Goal: Task Accomplishment & Management: Manage account settings

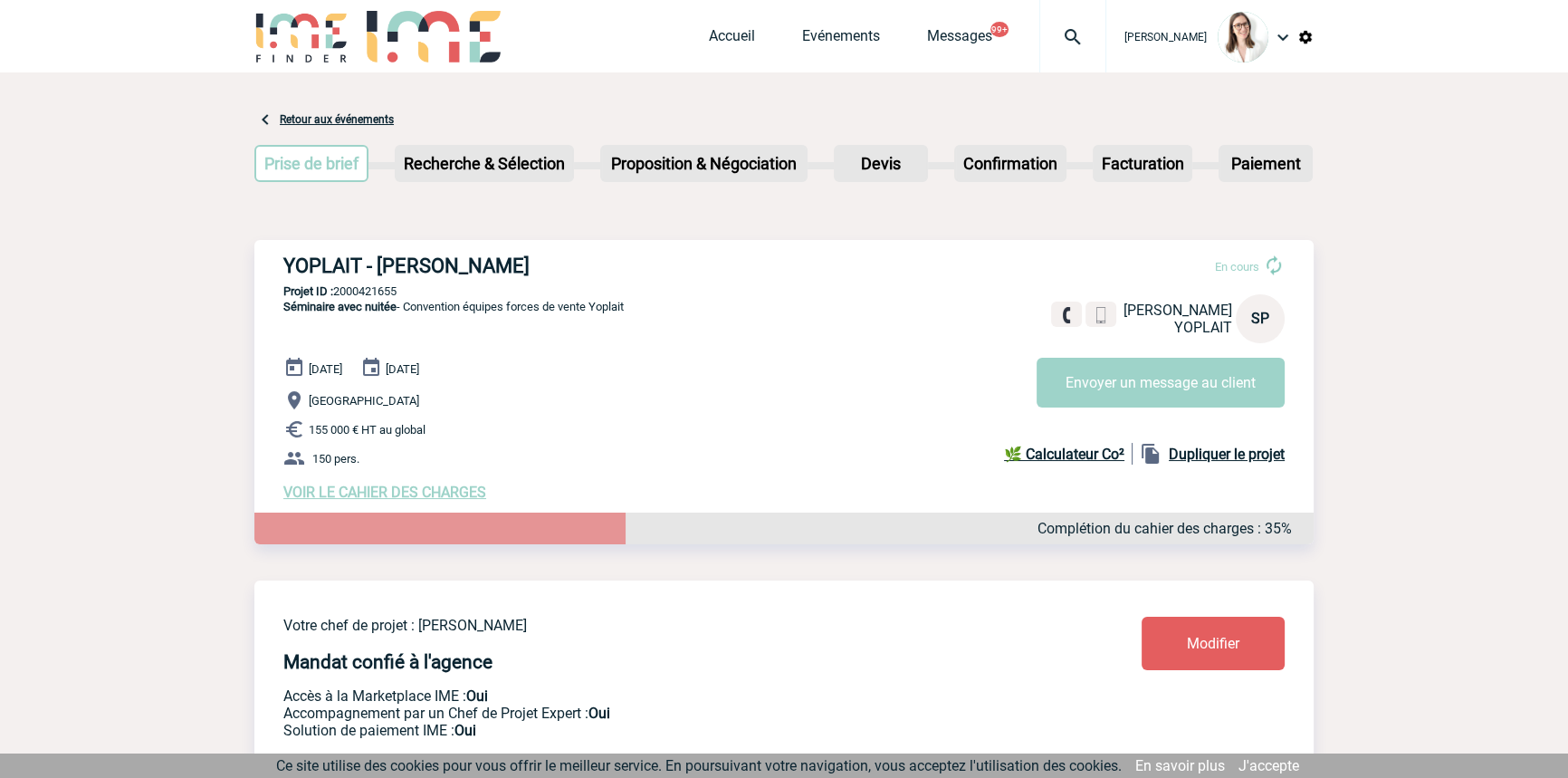
click at [1049, 39] on img at bounding box center [1073, 37] width 65 height 22
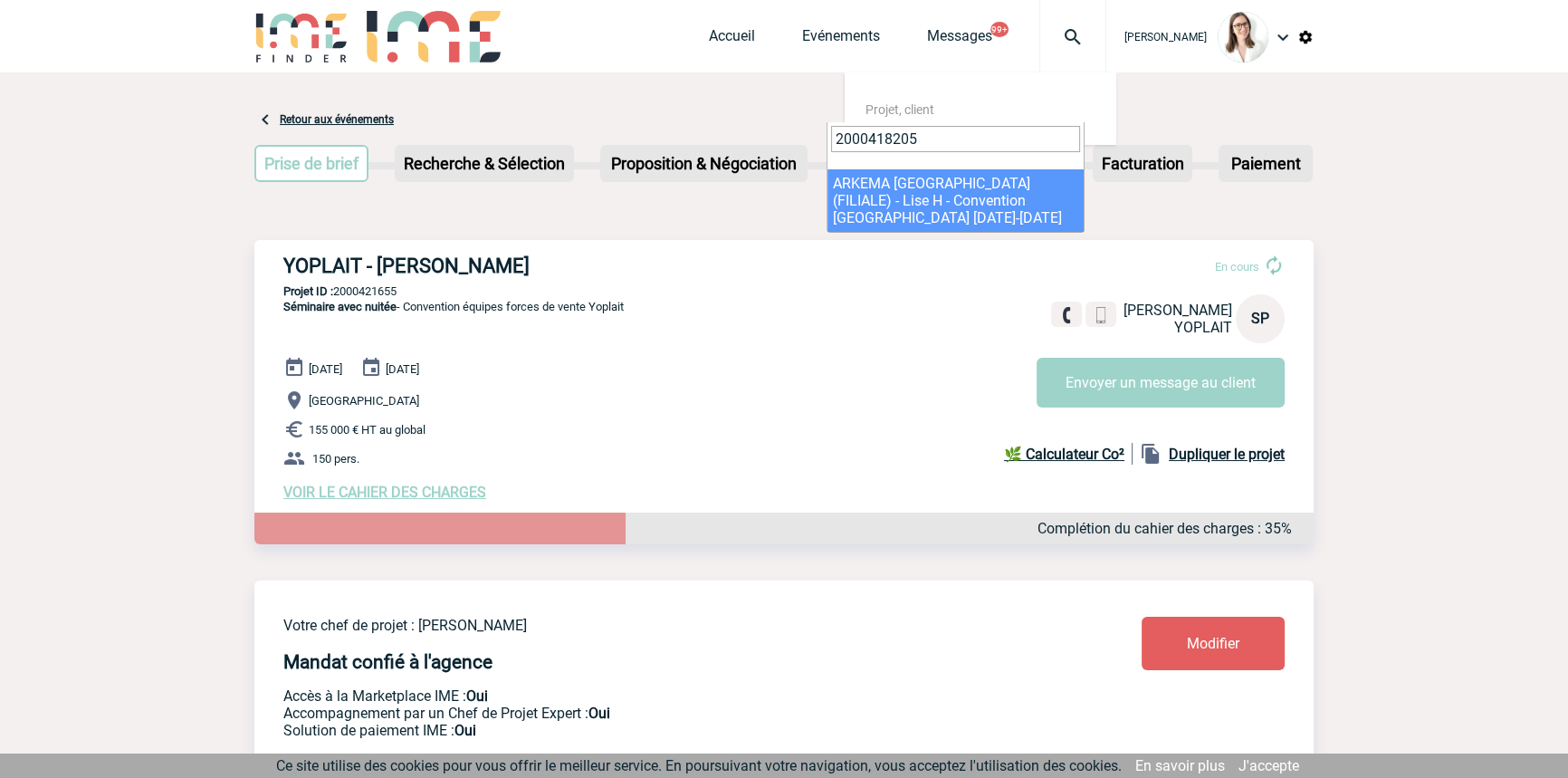
type input "2000418205"
select select "17706"
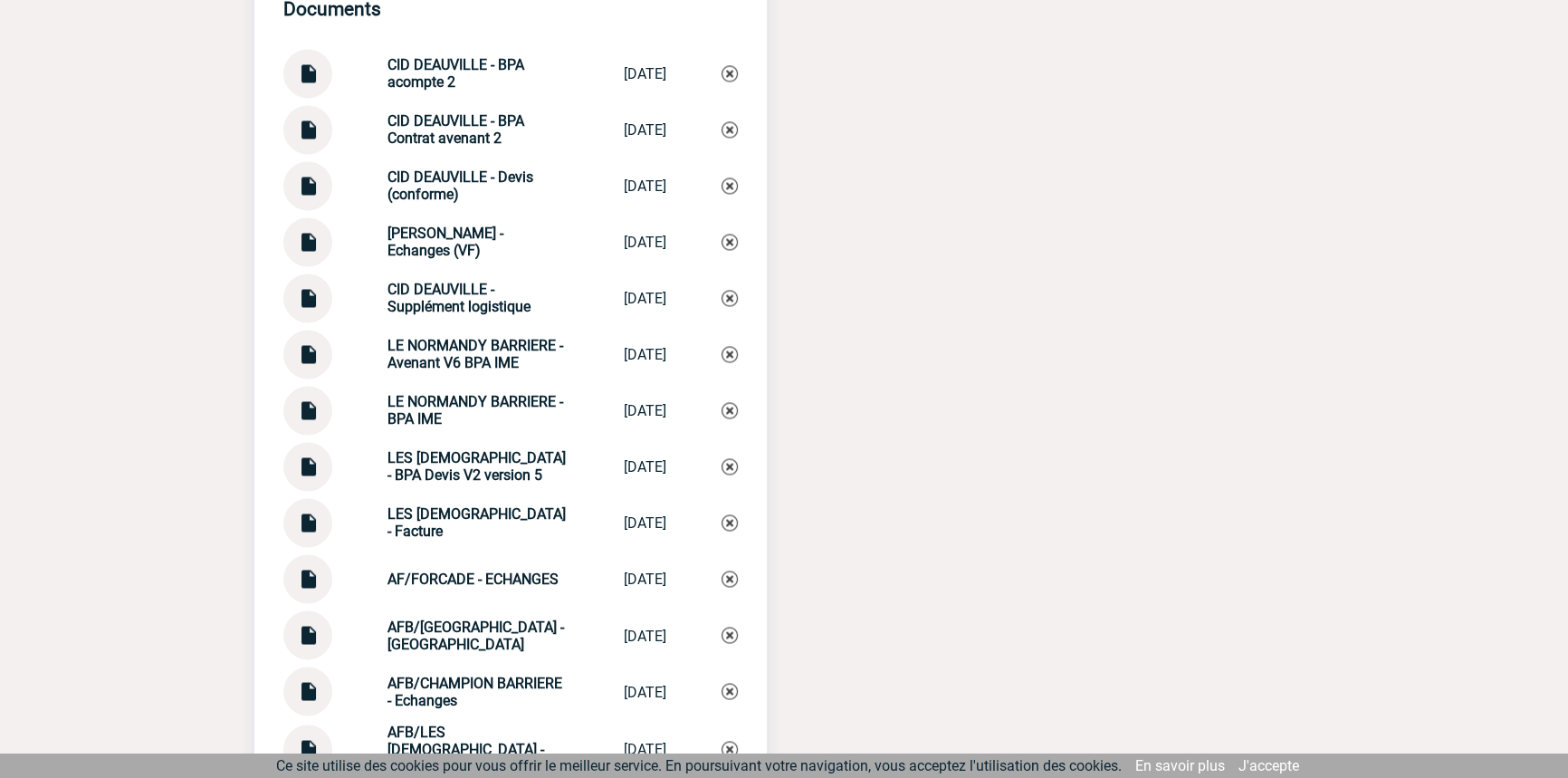
scroll to position [3568, 0]
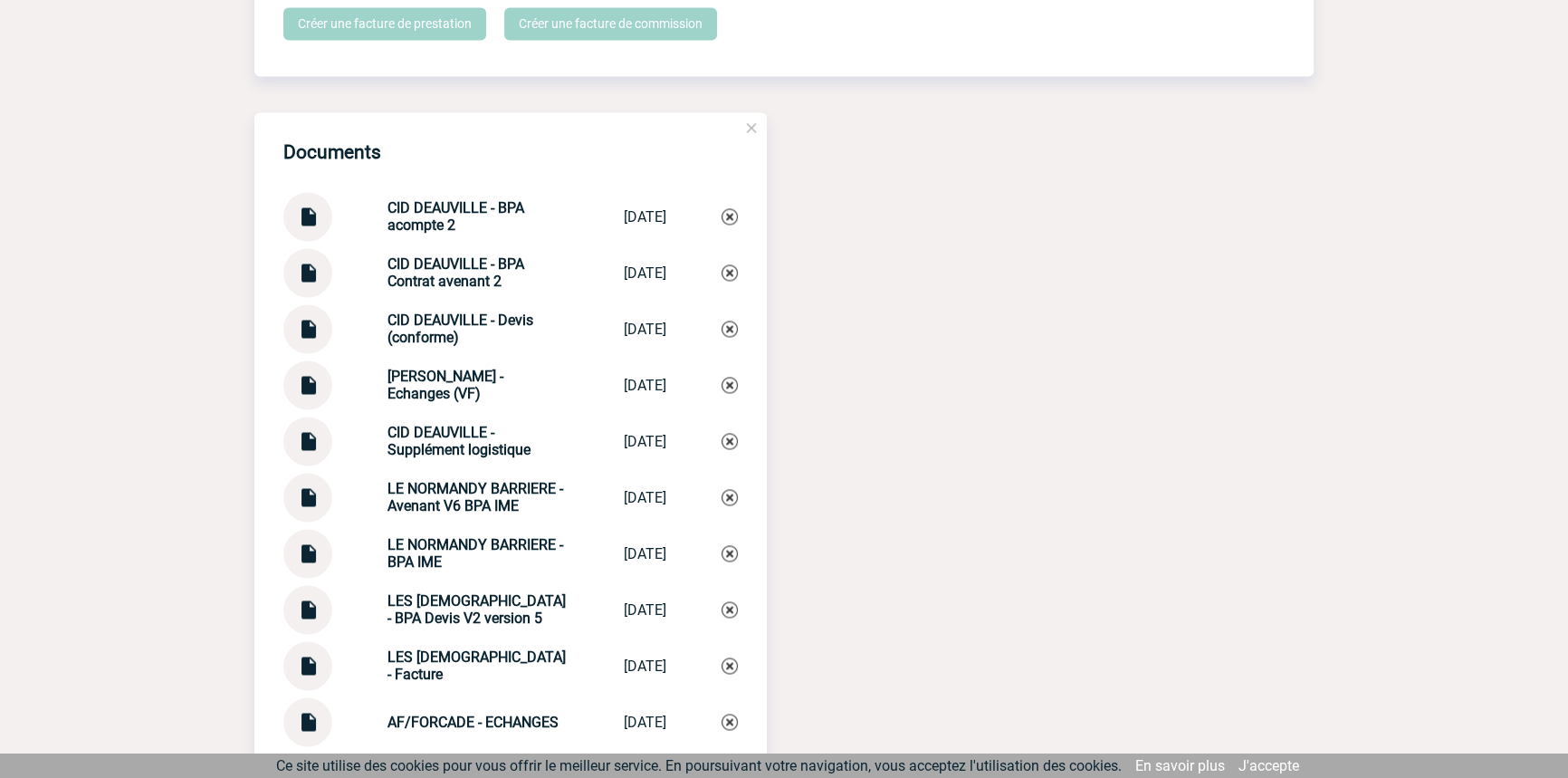
click at [468, 653] on strong "LES FRANCISCAINES - Facture" at bounding box center [477, 666] width 179 height 34
click at [469, 653] on strong "LES FRANCISCAINES - Facture" at bounding box center [477, 666] width 179 height 34
click at [469, 652] on strong "LES FRANCISCAINES - Facture" at bounding box center [477, 666] width 179 height 34
copy div "LES FRANCISCAINES - Facture LES FRANCISCAI..."
click at [728, 661] on img at bounding box center [730, 666] width 16 height 16
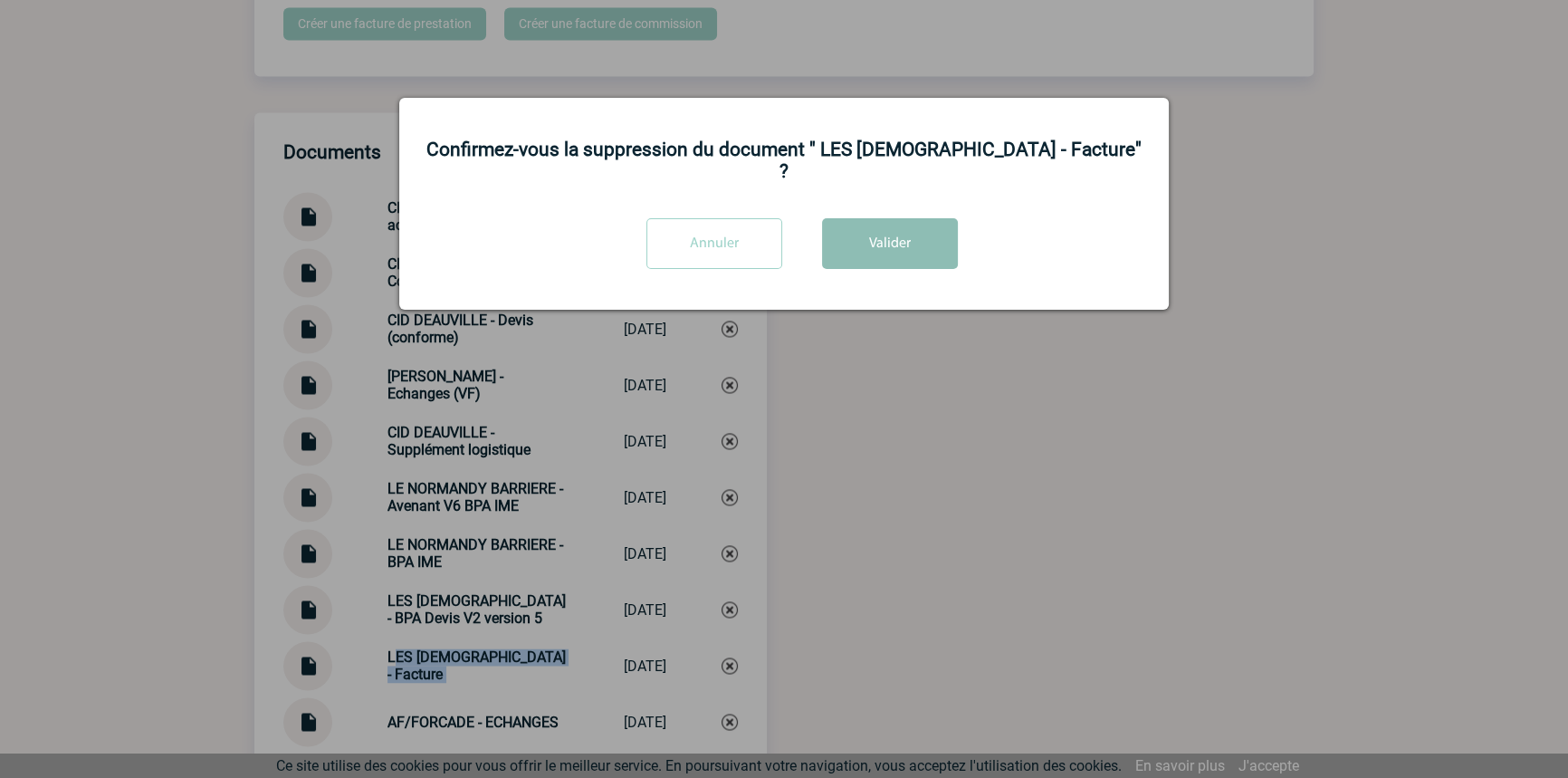
click at [907, 221] on button "Valider" at bounding box center [890, 244] width 136 height 51
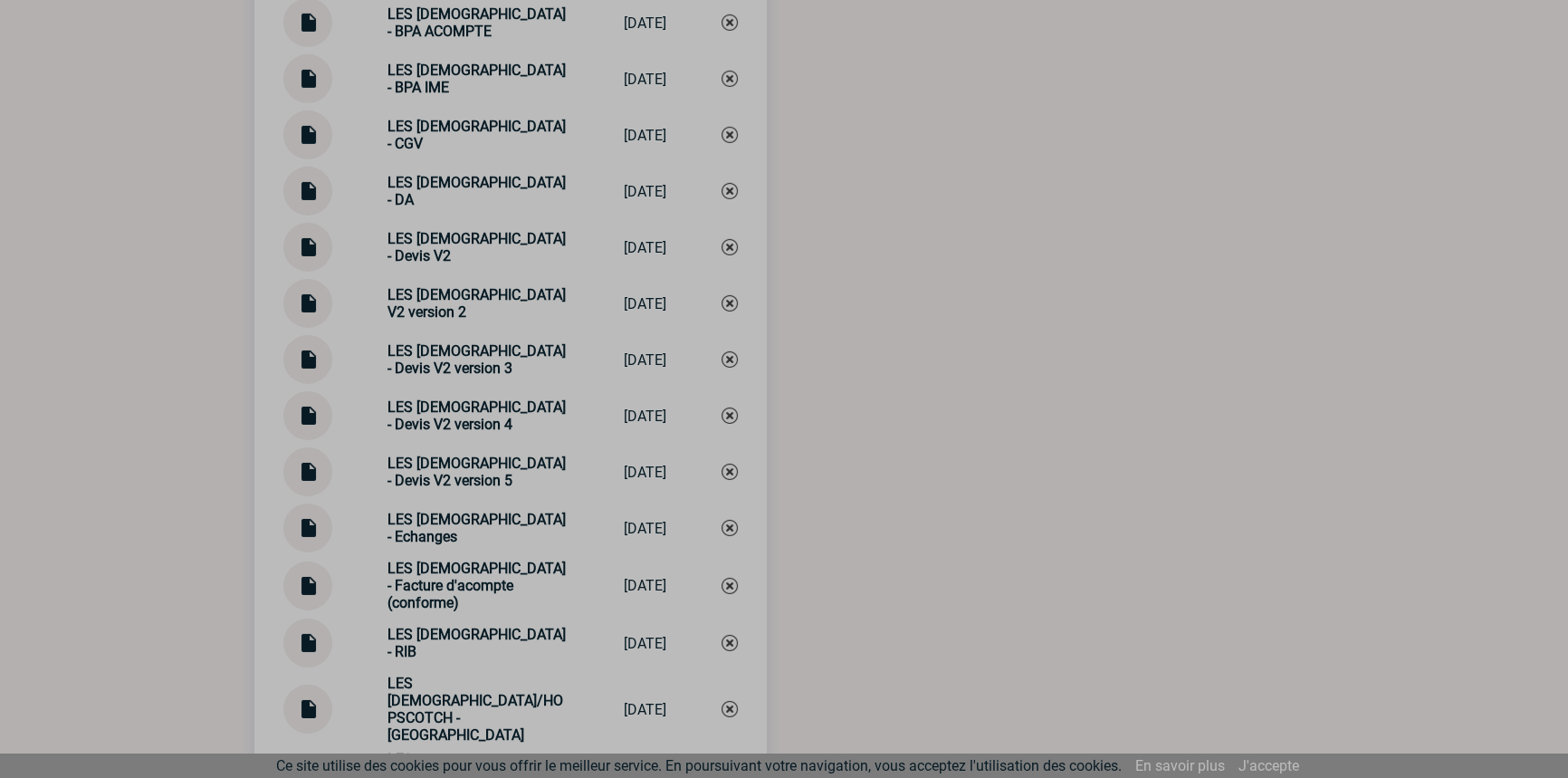
scroll to position [7731, 0]
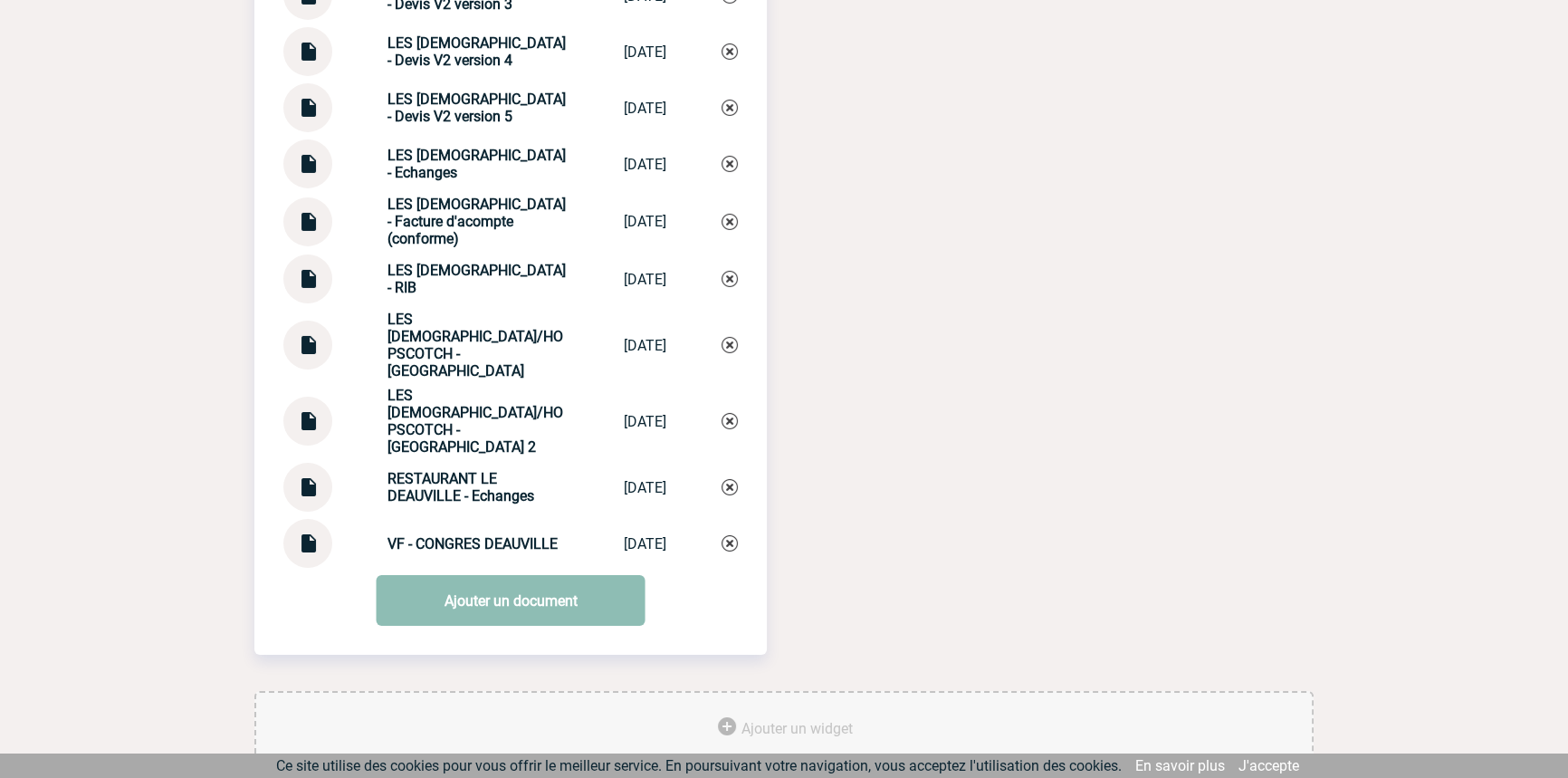
click at [524, 575] on link "Ajouter un document" at bounding box center [511, 600] width 269 height 51
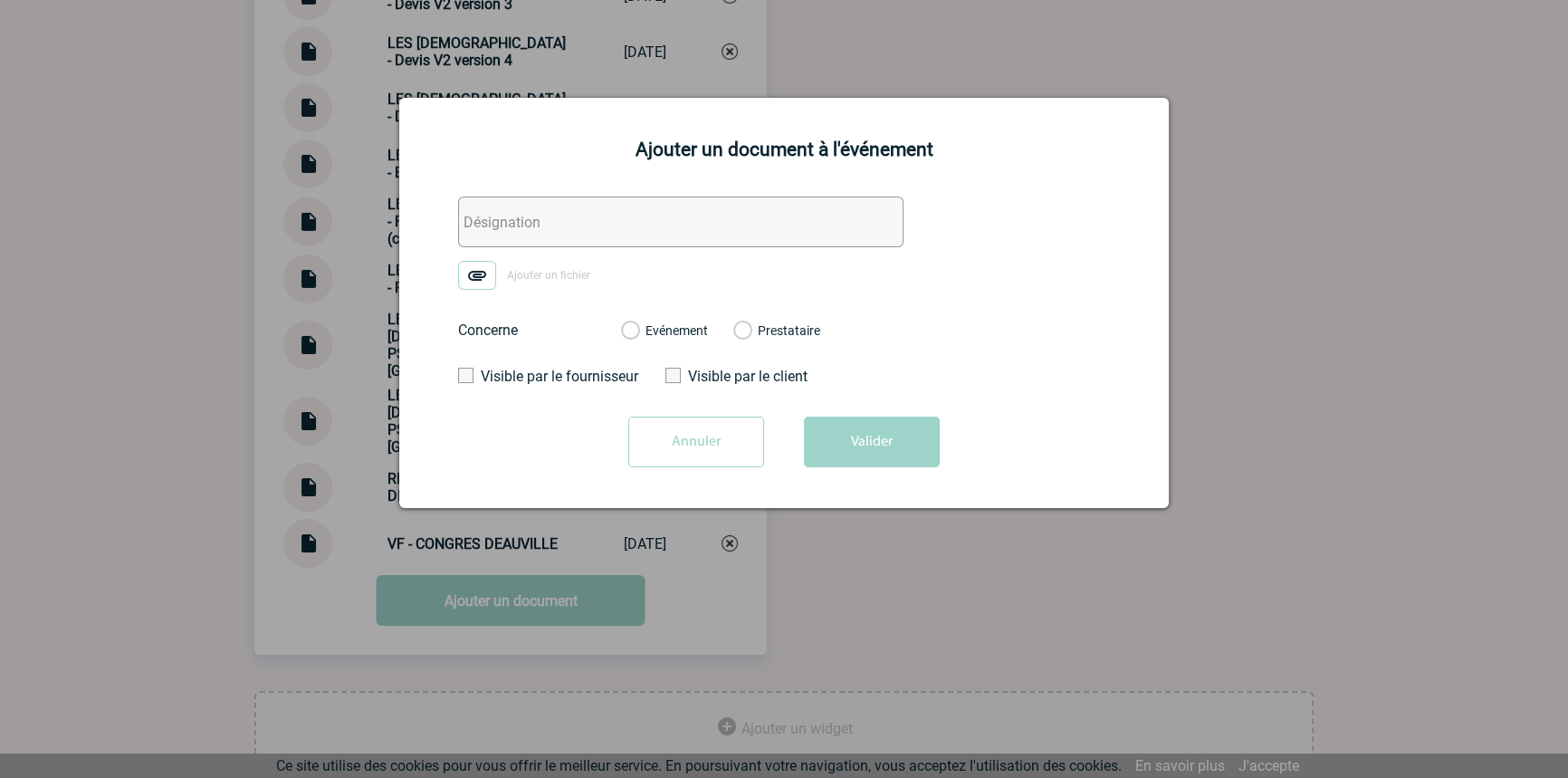
click at [586, 201] on input "text" at bounding box center [680, 222] width 445 height 51
paste input "LES FRANCISCAINES - Facture"
type input "LES FRANCISCAINES - Facture"
click at [476, 267] on img at bounding box center [477, 276] width 38 height 29
click at [0, 0] on input "Ajouter un fichier" at bounding box center [0, 0] width 0 height 0
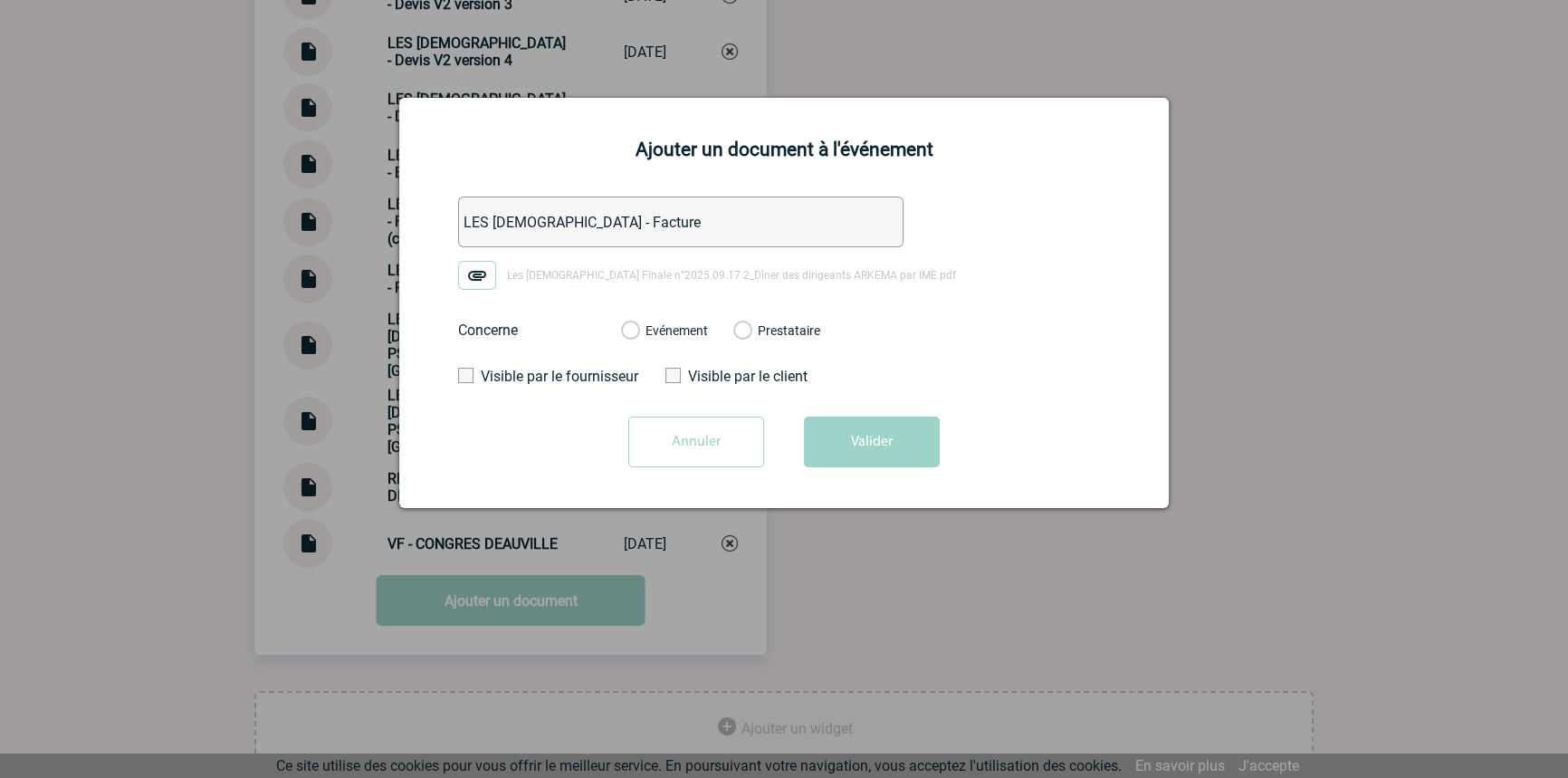
click at [638, 337] on label "Evénement" at bounding box center [629, 332] width 17 height 16
click at [0, 0] on input "Evénement" at bounding box center [0, 0] width 0 height 0
drag, startPoint x: 823, startPoint y: 423, endPoint x: 805, endPoint y: 469, distance: 49.4
click at [823, 424] on button "Valider" at bounding box center [872, 442] width 136 height 51
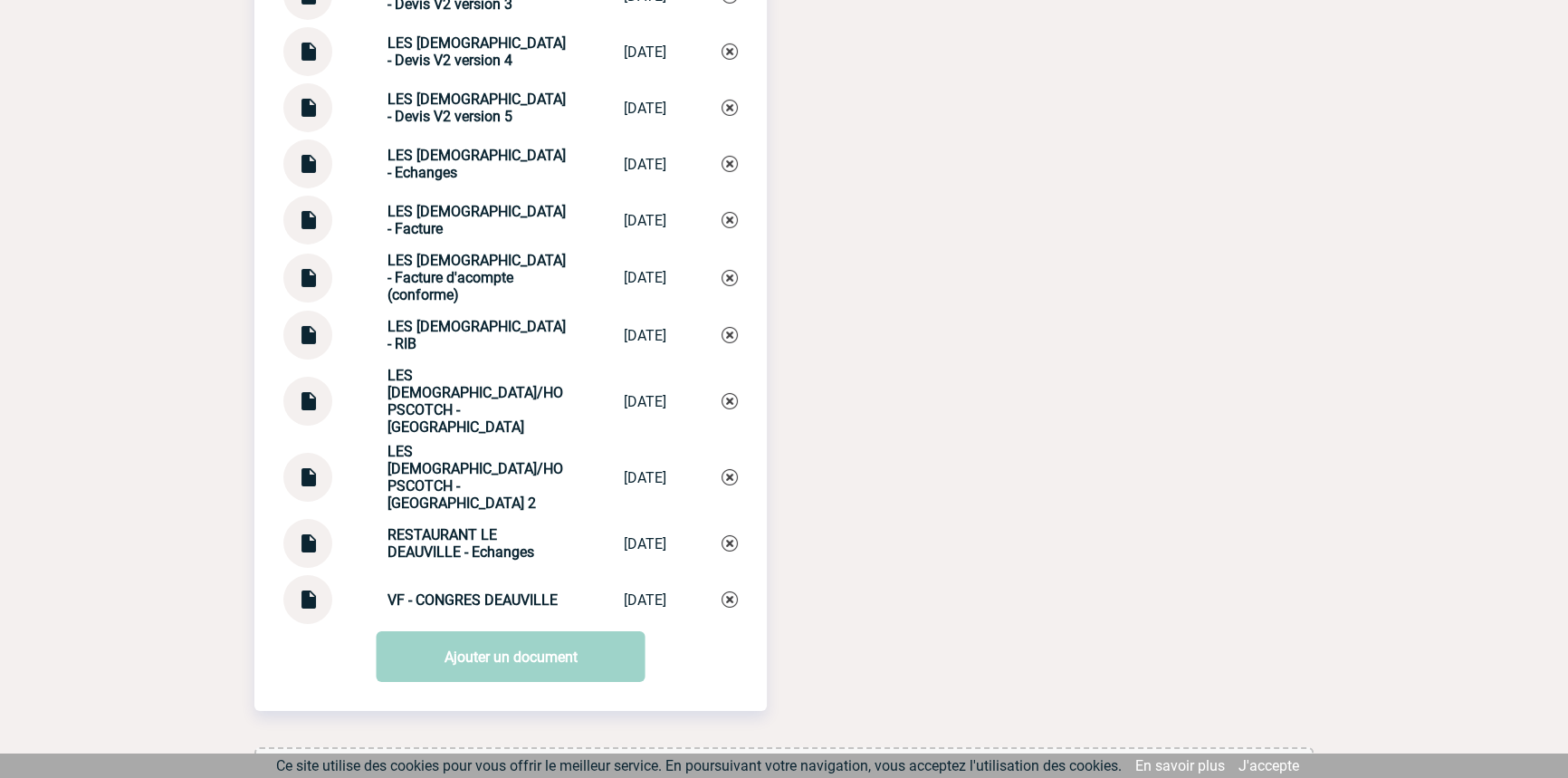
scroll to position [7456, 0]
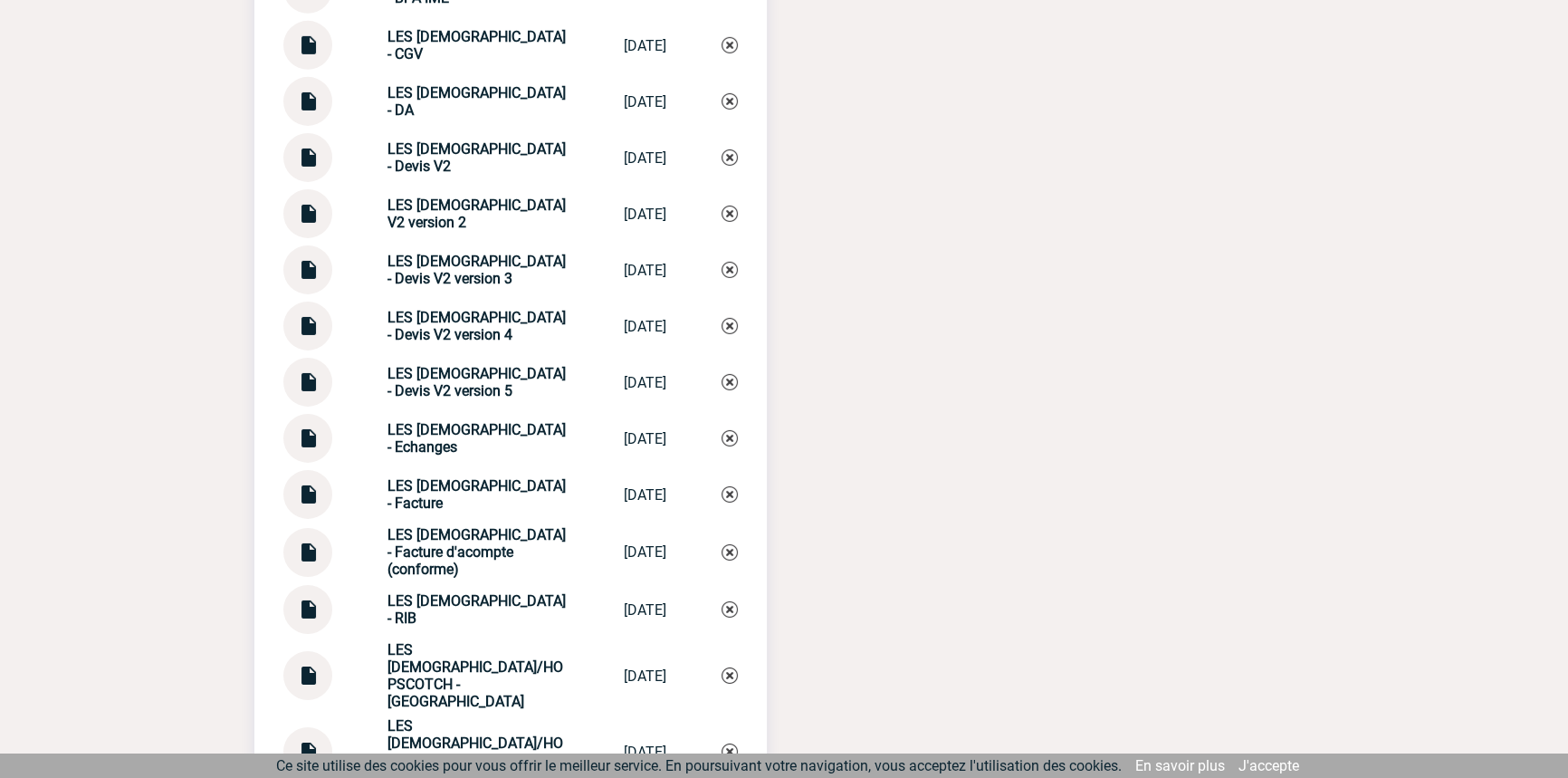
click at [478, 424] on strong "LES FRANCISCAINES - Echanges" at bounding box center [477, 438] width 179 height 34
click at [478, 423] on strong "LES FRANCISCAINES - Echanges" at bounding box center [477, 438] width 179 height 34
click at [479, 423] on strong "LES FRANCISCAINES - Echanges" at bounding box center [477, 438] width 179 height 34
copy div "LES FRANCISCAINES - Echanges LES FRANCISCAIN..."
click at [736, 432] on img at bounding box center [730, 438] width 16 height 16
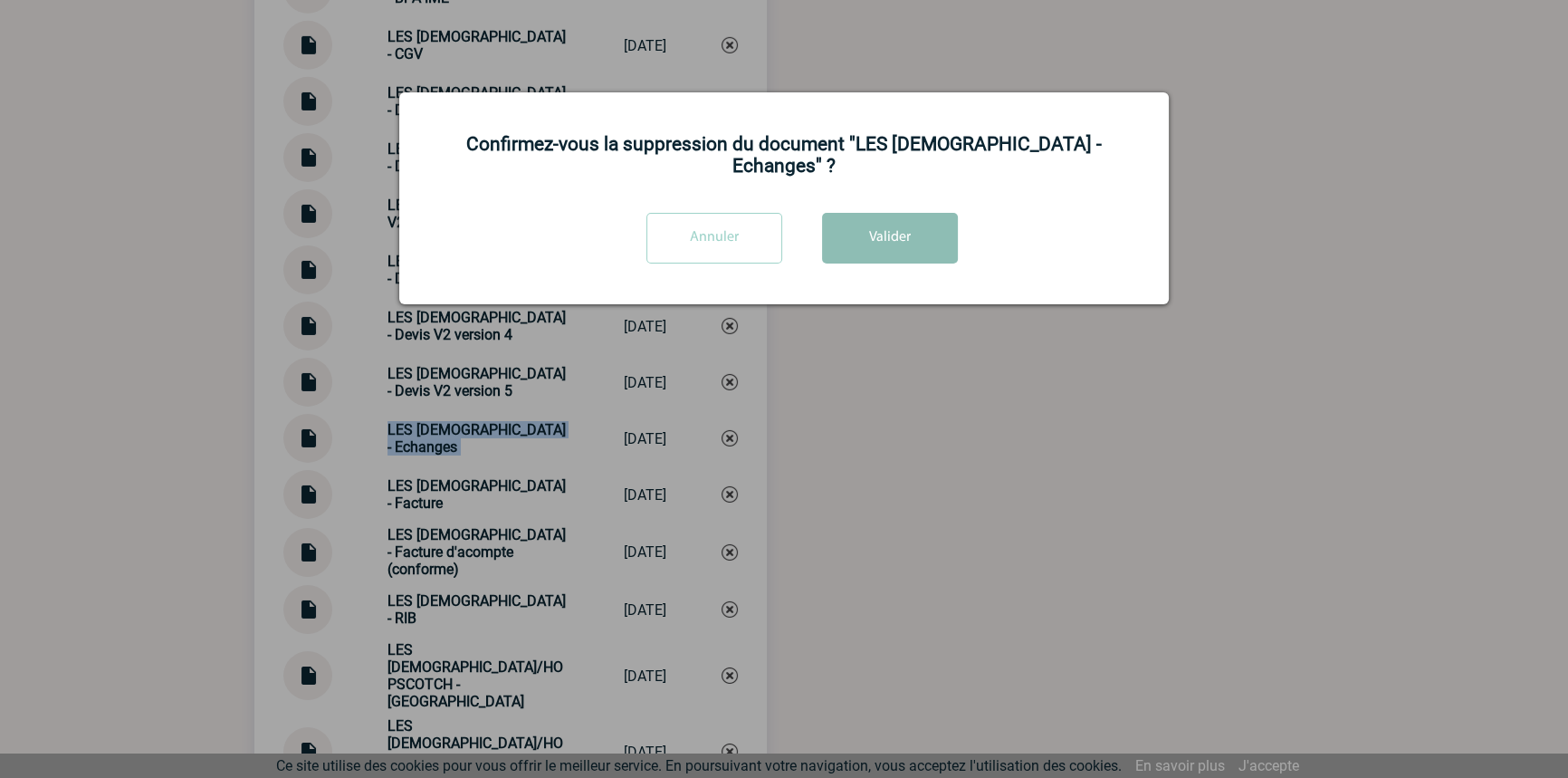
click at [901, 234] on button "Valider" at bounding box center [890, 238] width 136 height 51
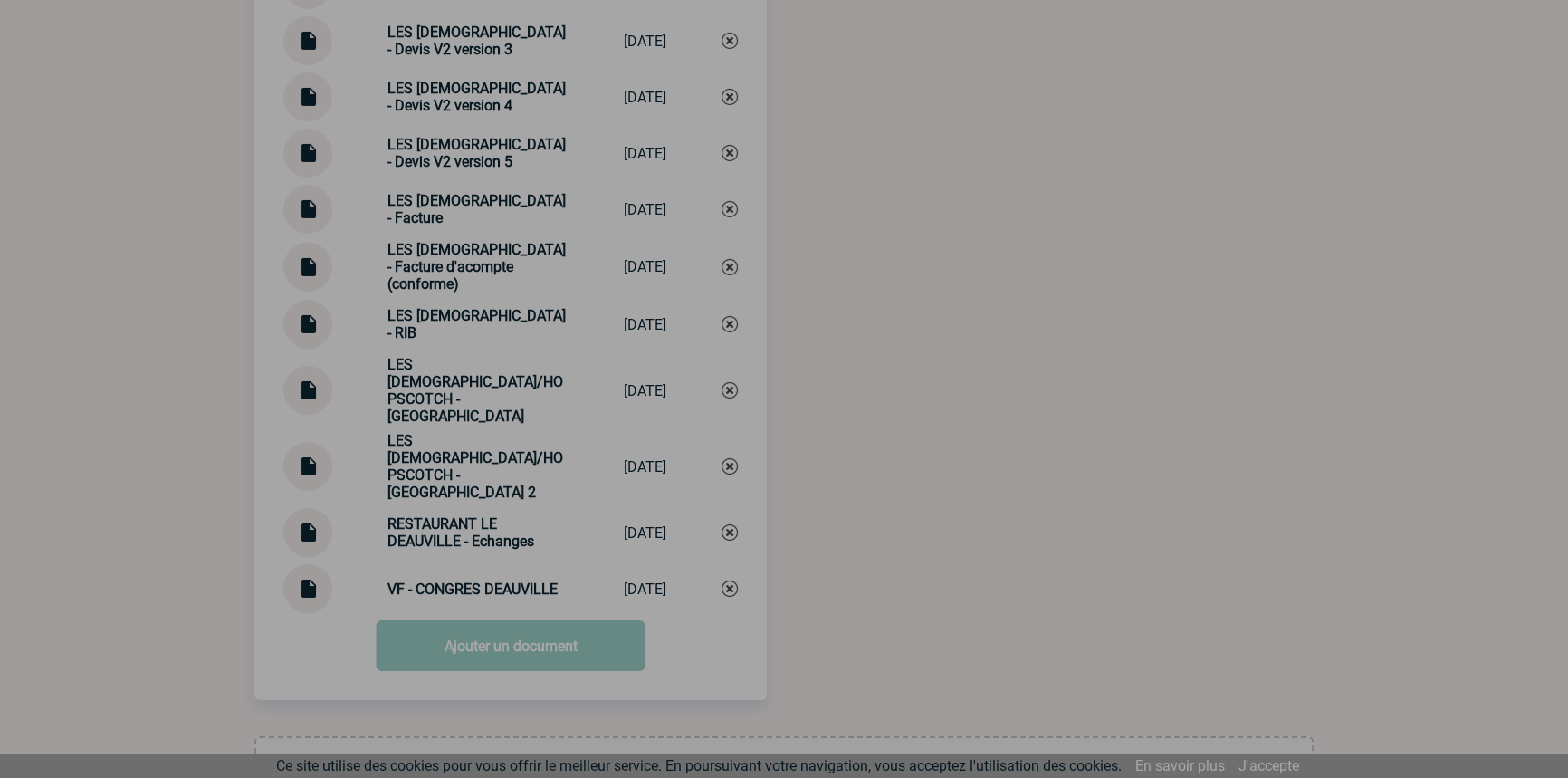
scroll to position [7731, 0]
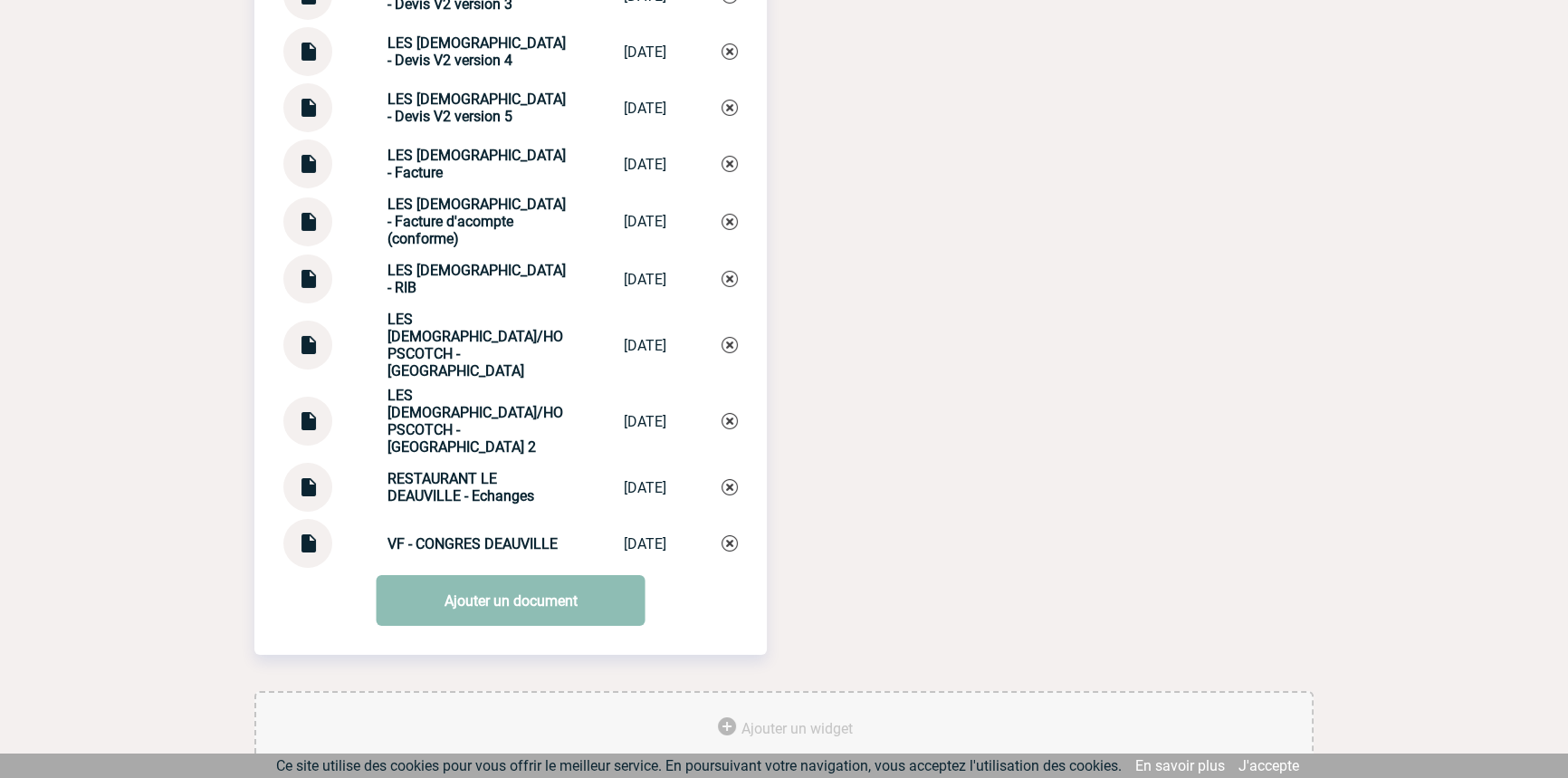
click at [503, 575] on link "Ajouter un document" at bounding box center [511, 600] width 269 height 51
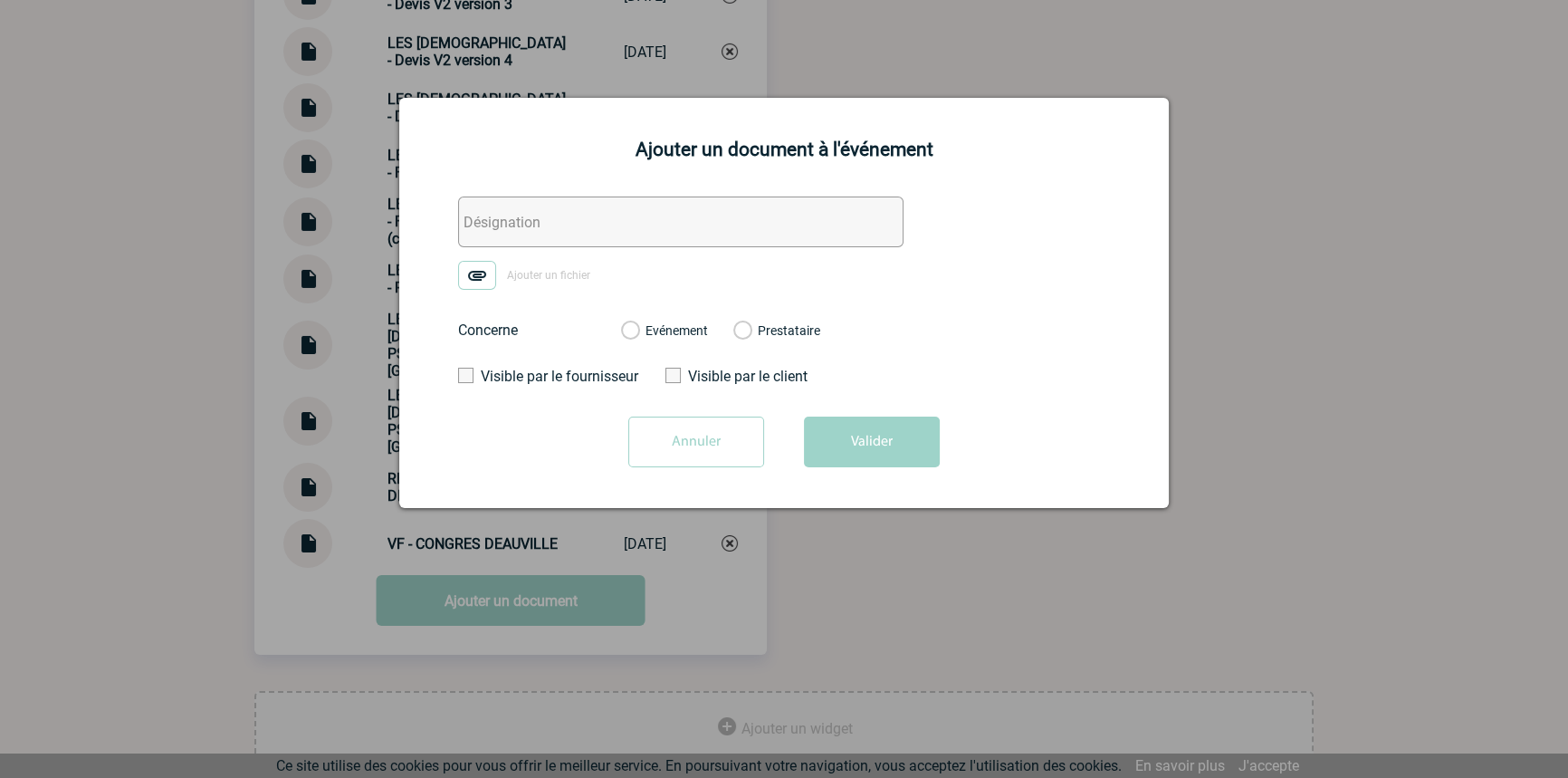
click at [543, 238] on input "text" at bounding box center [680, 222] width 445 height 51
paste input "LES FRANCISCAINES - Echanges"
type input "LES FRANCISCAINES - Echanges"
click at [488, 273] on img at bounding box center [477, 276] width 38 height 29
click at [0, 0] on input "Ajouter un fichier" at bounding box center [0, 0] width 0 height 0
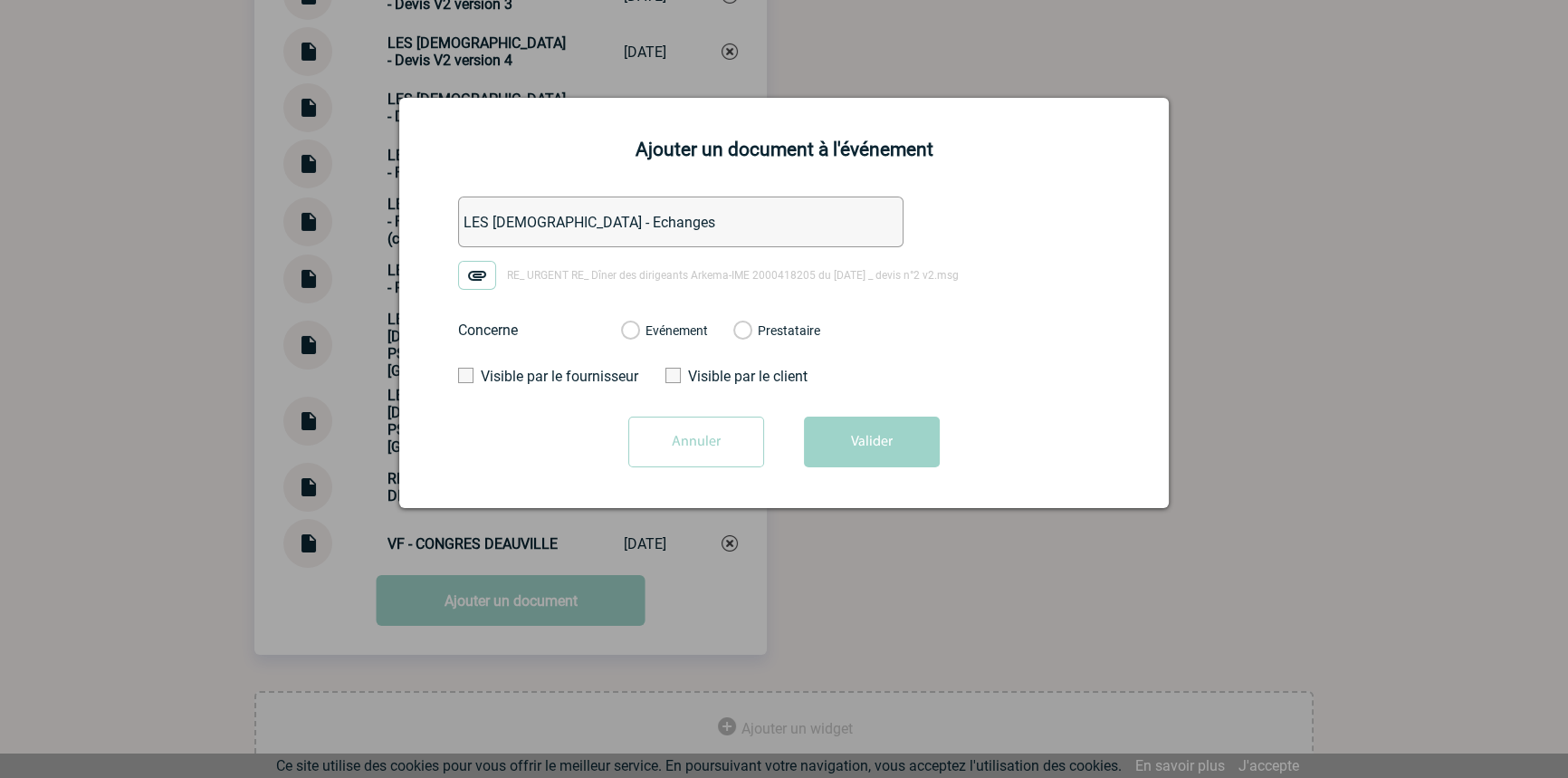
click at [674, 342] on div "Evénement Prestataire 2100064459 - Hôtel Le Normandy Barrière Deauville 2100065…" at bounding box center [721, 331] width 228 height 47
click at [638, 332] on label "Evénement" at bounding box center [629, 332] width 17 height 16
click at [0, 0] on input "Evénement" at bounding box center [0, 0] width 0 height 0
click at [834, 431] on button "Valider" at bounding box center [872, 442] width 136 height 51
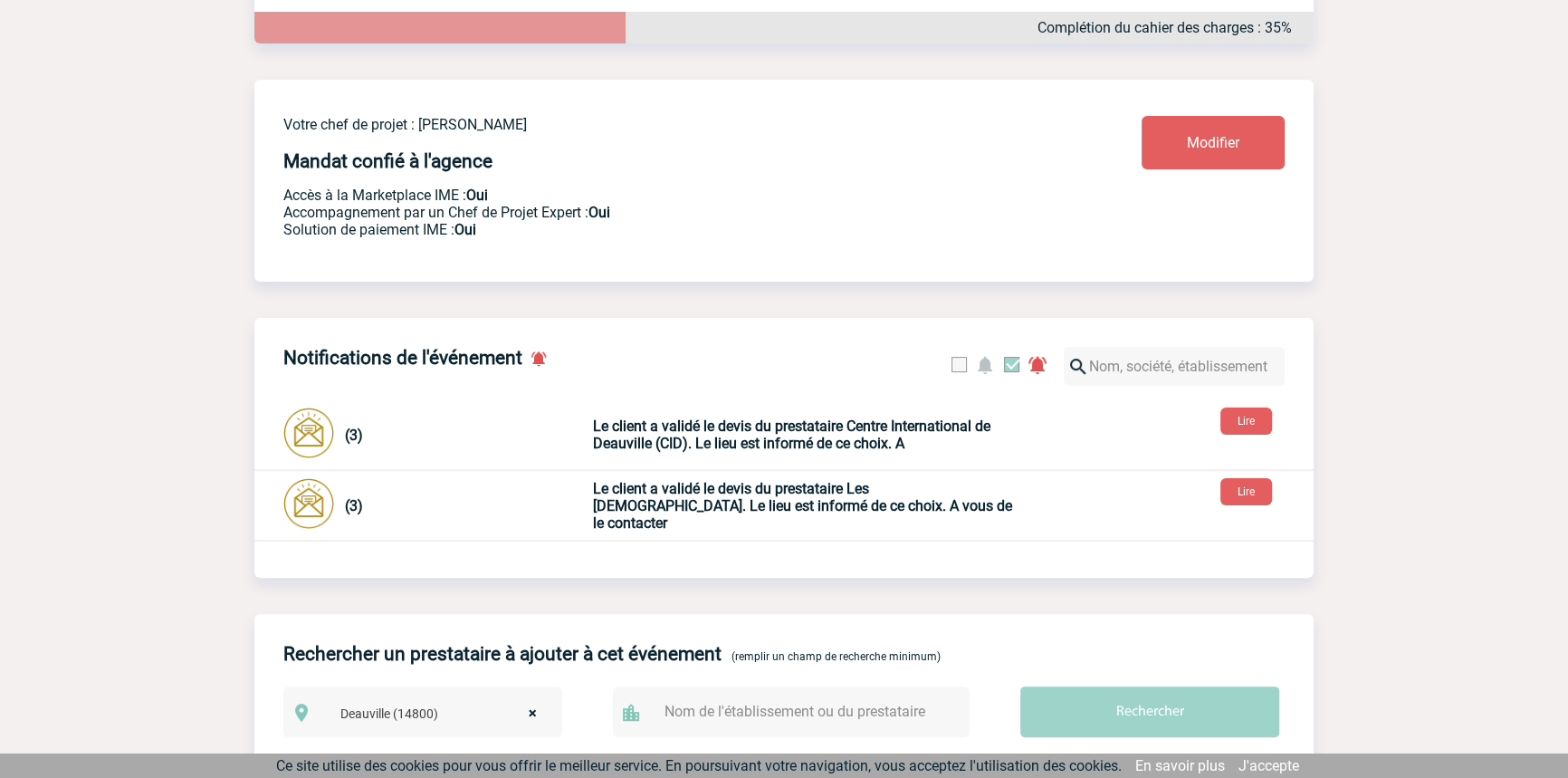
scroll to position [0, 0]
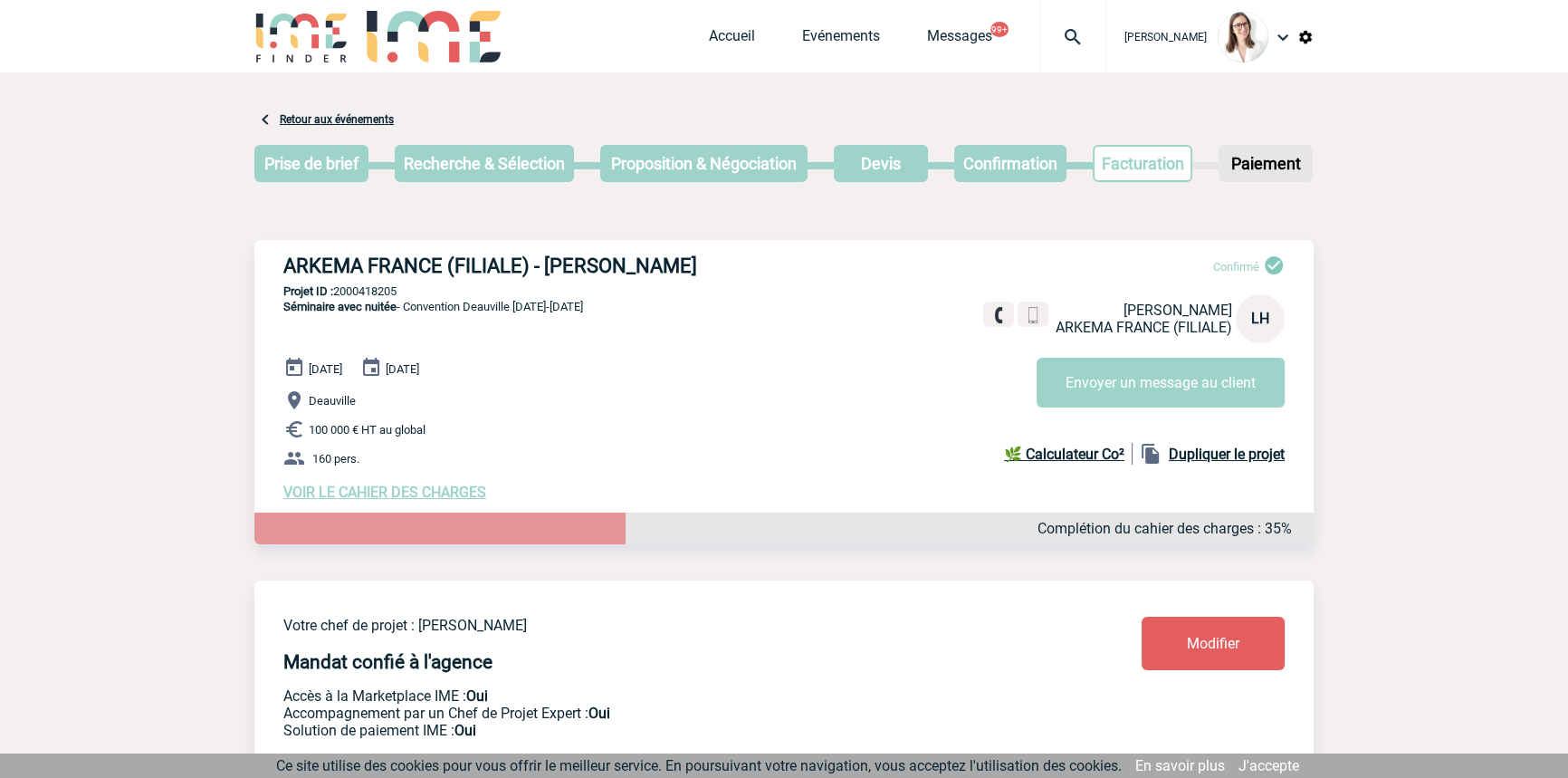
click at [1057, 52] on div at bounding box center [1073, 36] width 67 height 73
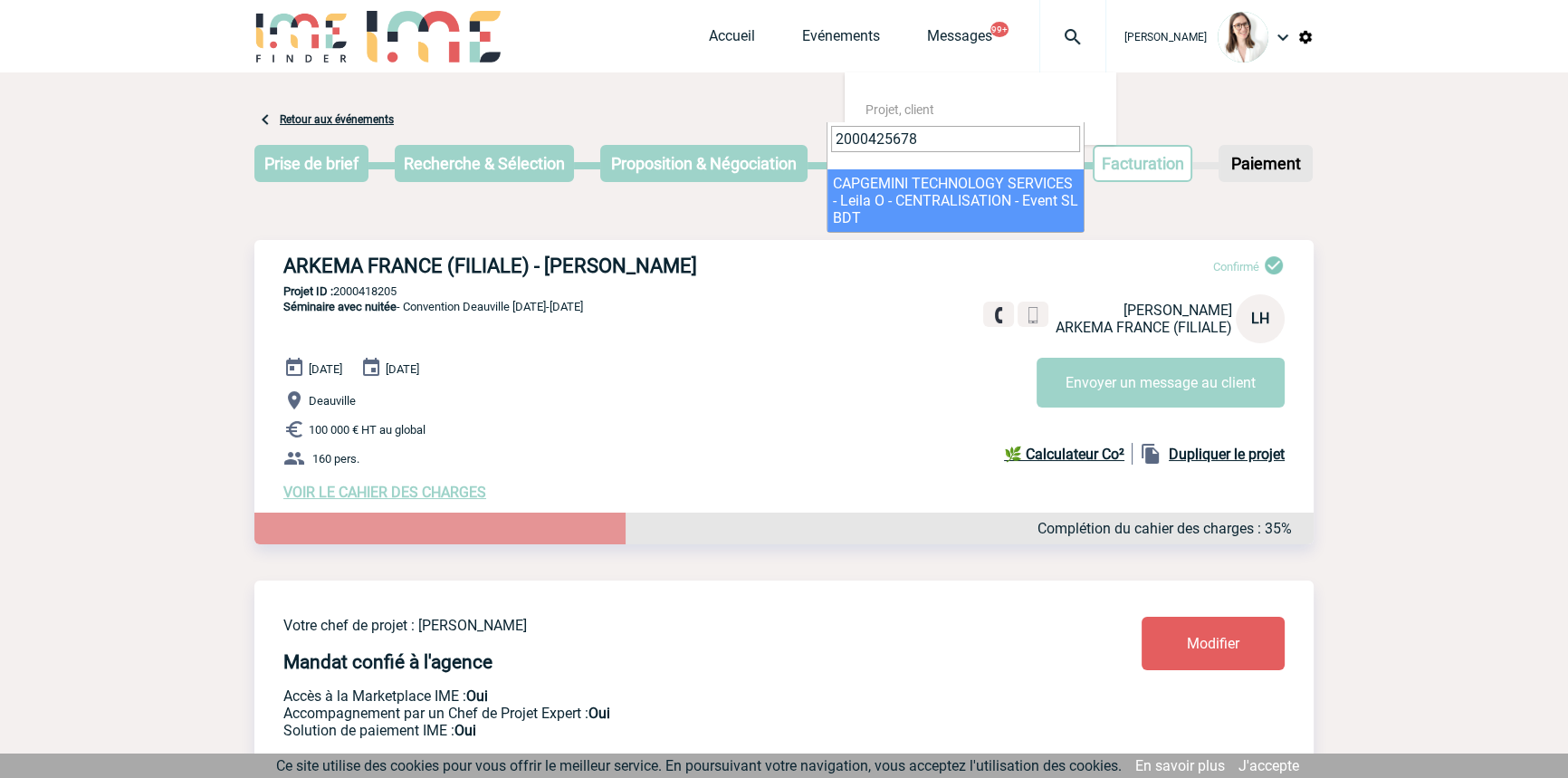
type input "2000425678"
select select "25179"
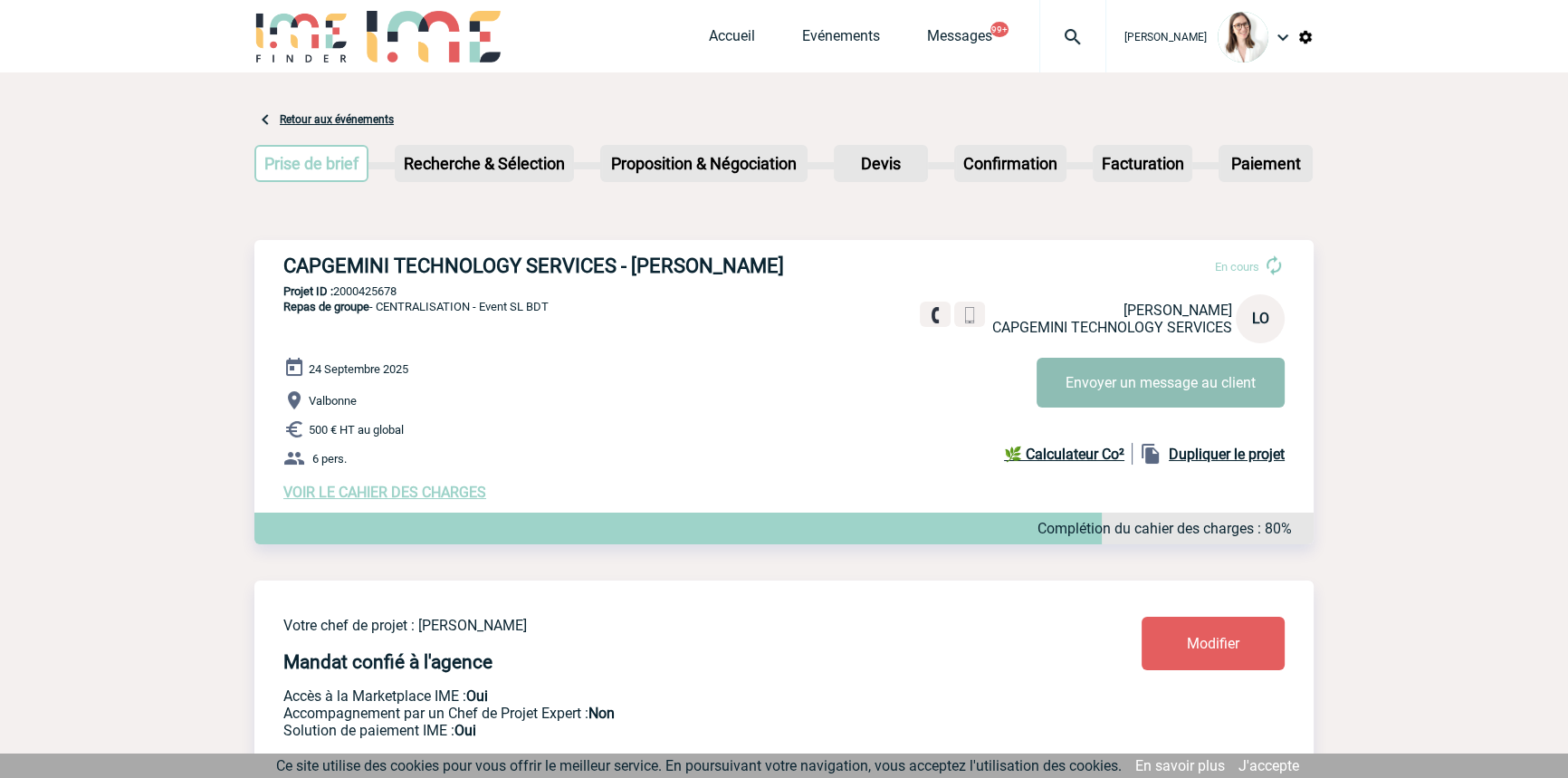
click at [1055, 381] on button "Envoyer un message au client" at bounding box center [1161, 383] width 248 height 50
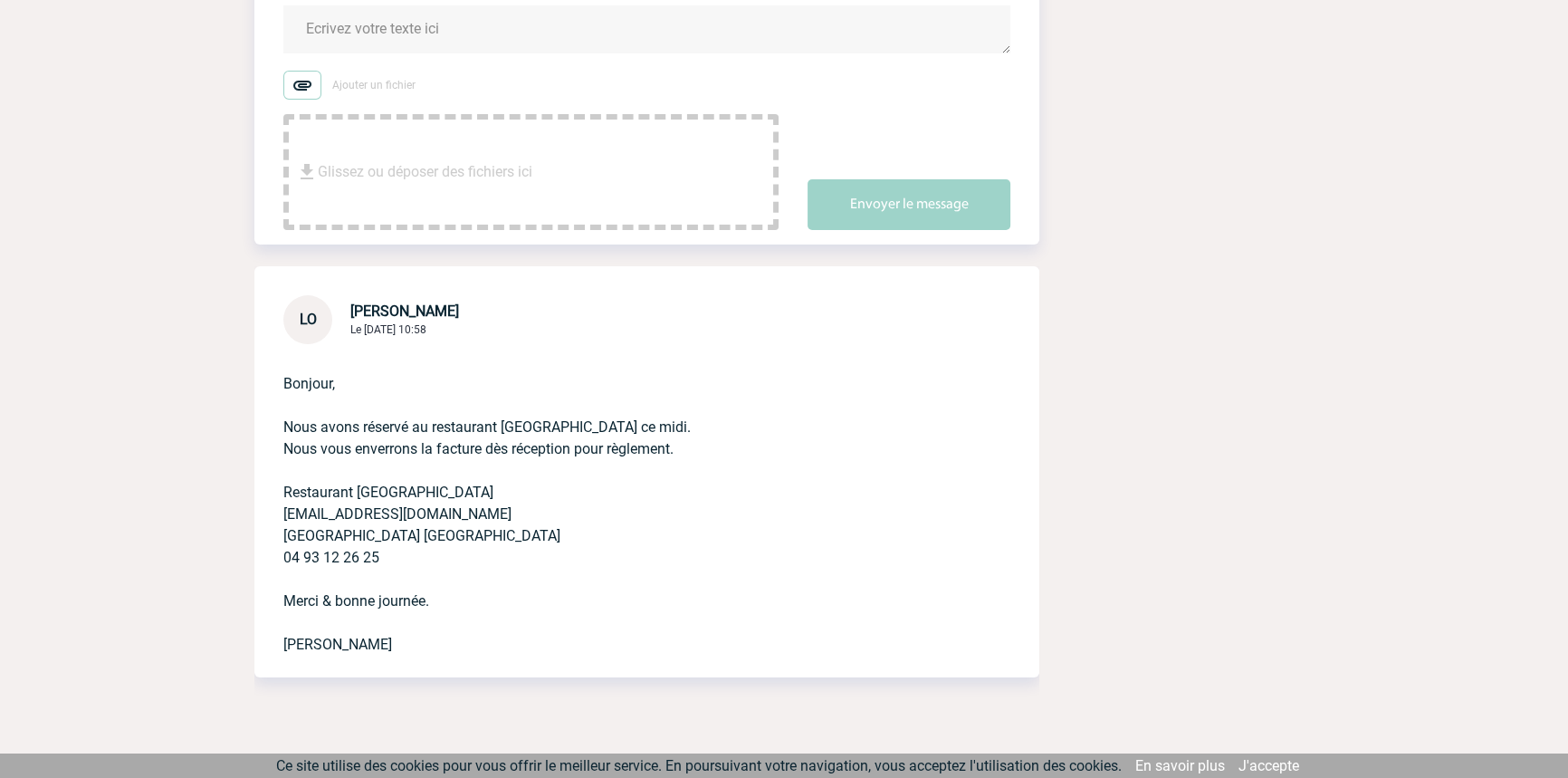
scroll to position [407, 0]
